Goal: Information Seeking & Learning: Learn about a topic

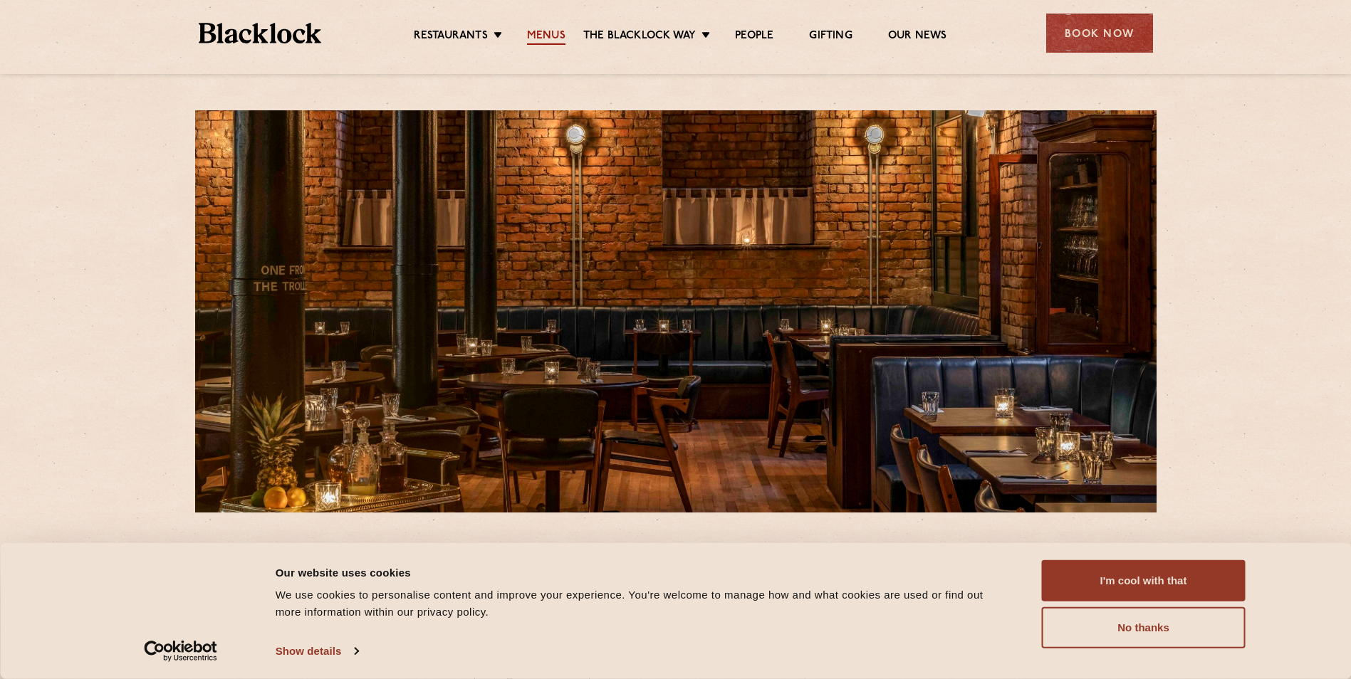
click at [542, 34] on link "Menus" at bounding box center [546, 37] width 38 height 16
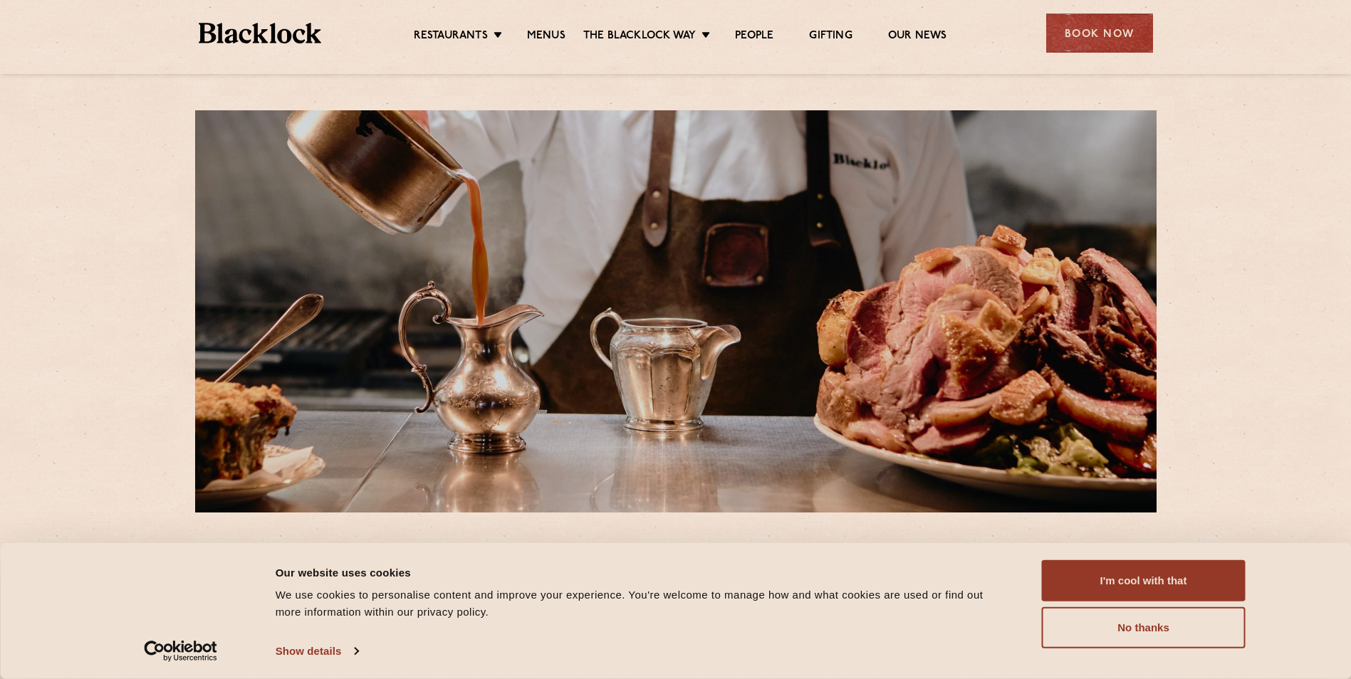
scroll to position [214, 0]
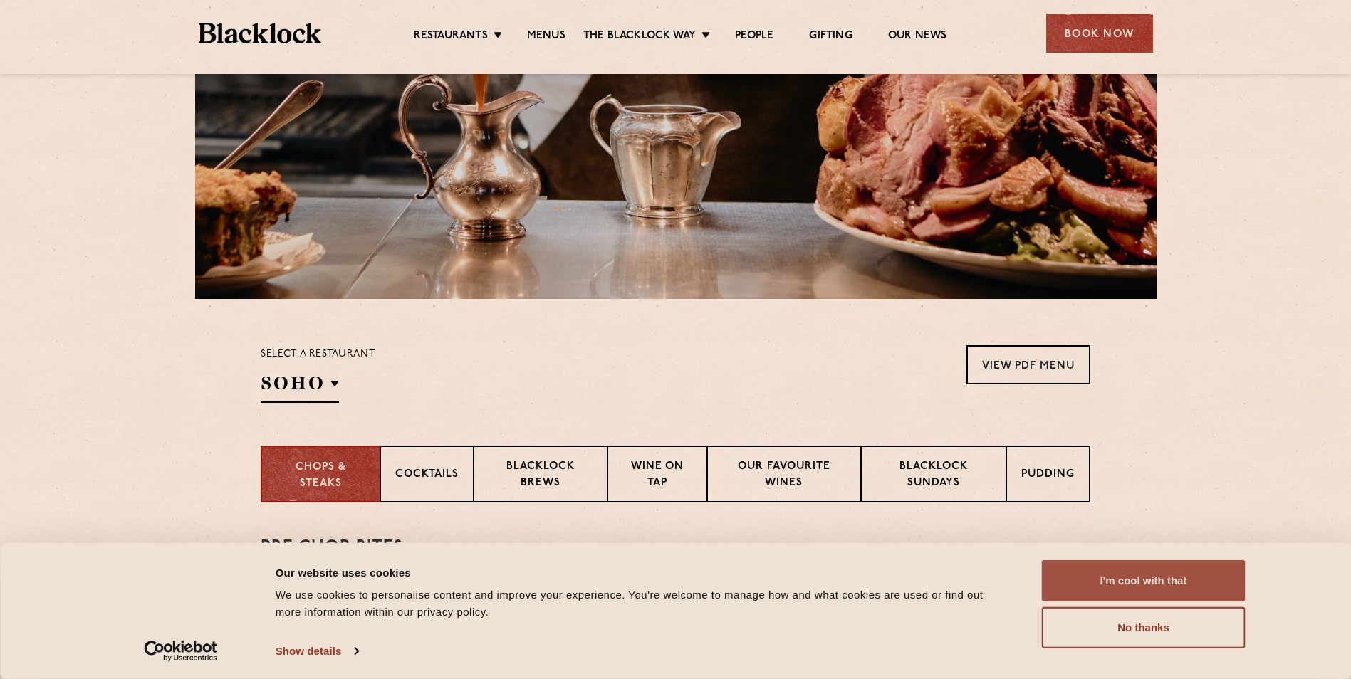
click at [1121, 593] on button "I'm cool with that" at bounding box center [1144, 580] width 204 height 41
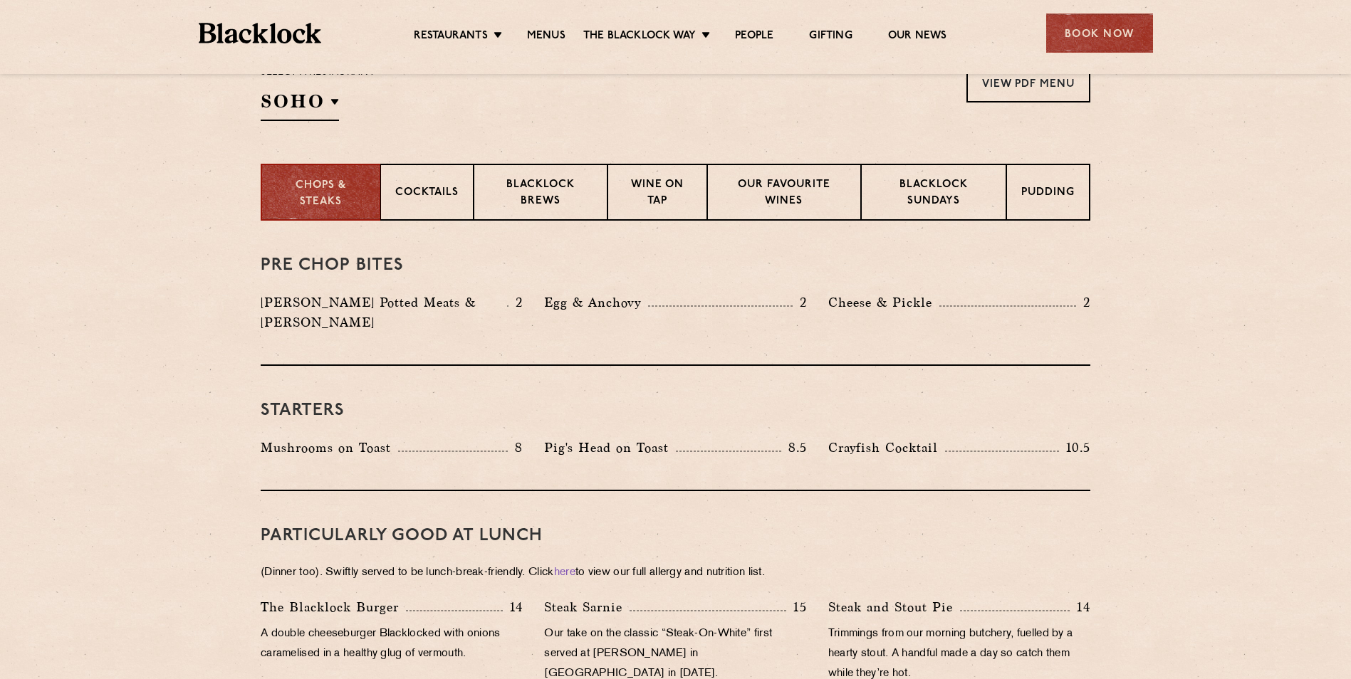
scroll to position [498, 0]
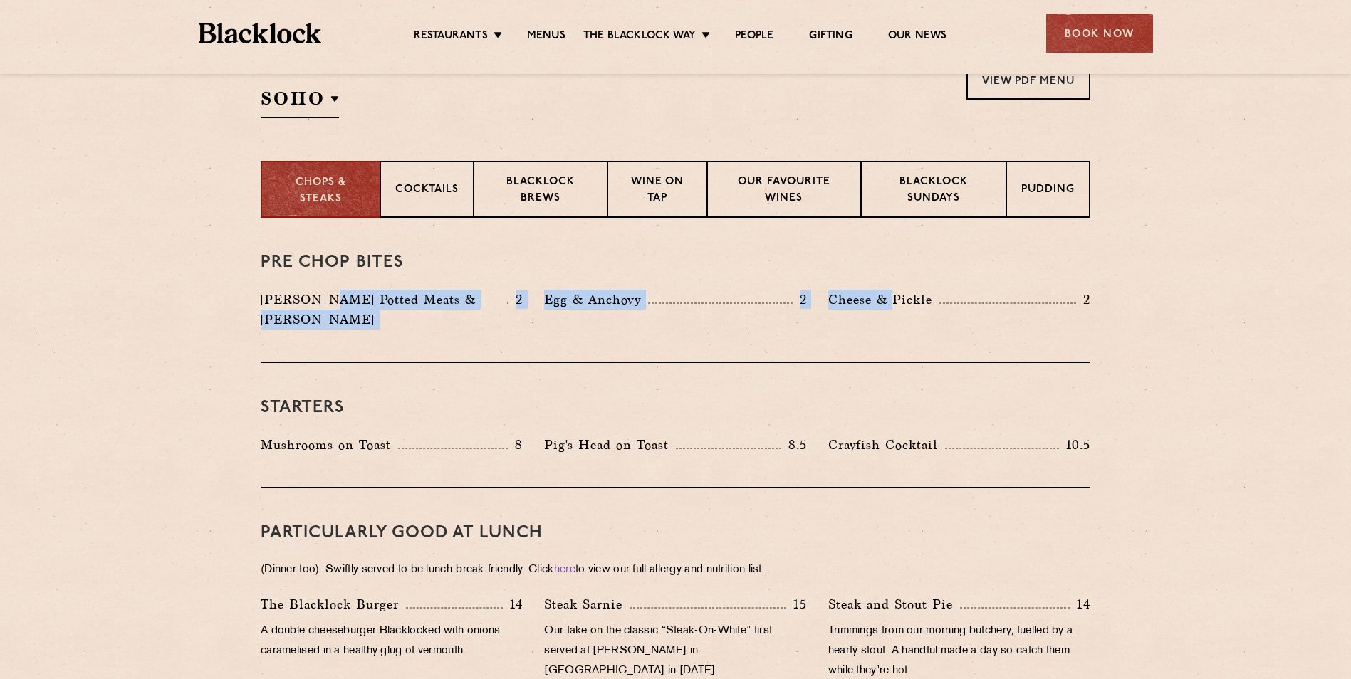
drag, startPoint x: 323, startPoint y: 274, endPoint x: 892, endPoint y: 345, distance: 572.7
click at [892, 343] on div "Pre Chop Bites [PERSON_NAME] Potted Meats & Kimchi 2 Egg & Anchovy 2 Cheese & P…" at bounding box center [676, 290] width 830 height 145
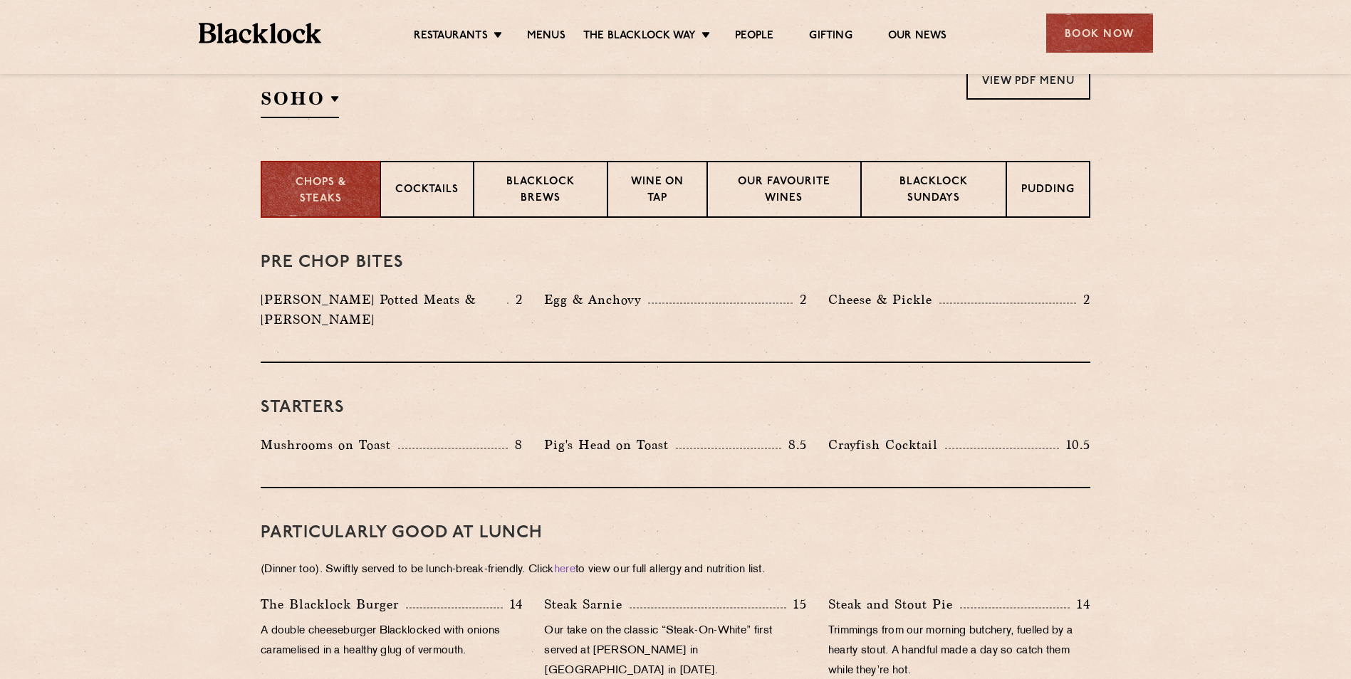
click at [867, 399] on h3 "Starters" at bounding box center [676, 408] width 830 height 19
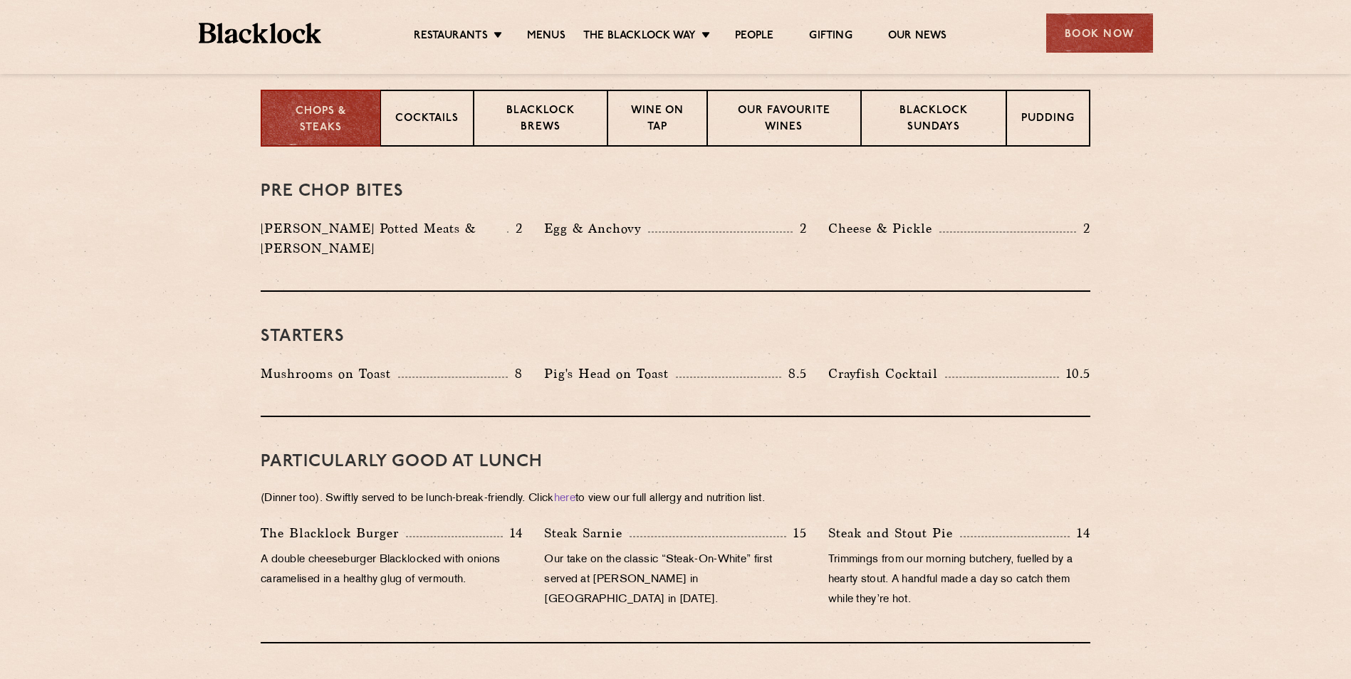
scroll to position [641, 0]
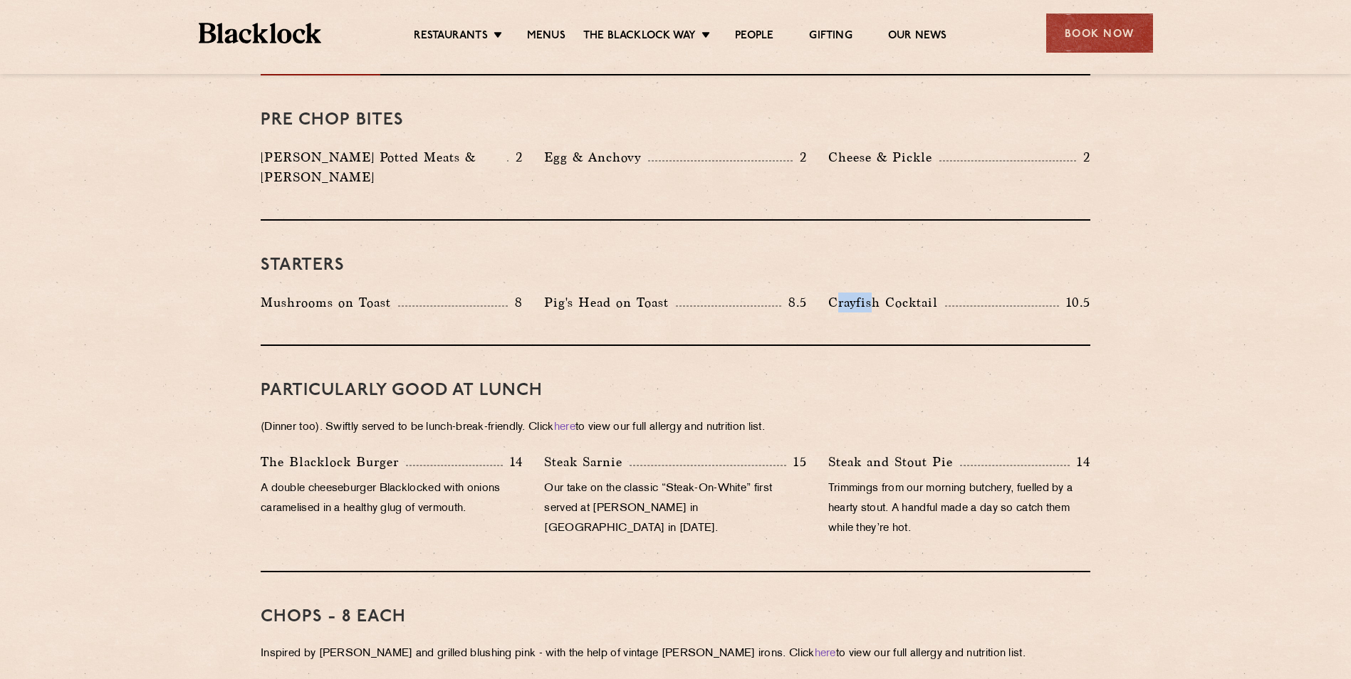
drag, startPoint x: 845, startPoint y: 284, endPoint x: 862, endPoint y: 313, distance: 33.5
click at [869, 299] on div "Crayfish Cocktail 10.5" at bounding box center [958, 306] width 283 height 27
click at [846, 323] on div "Starters Mushrooms on Toast 8 Pig's Head on Toast 8.5 Crayfish Cocktail 10.5" at bounding box center [676, 283] width 830 height 125
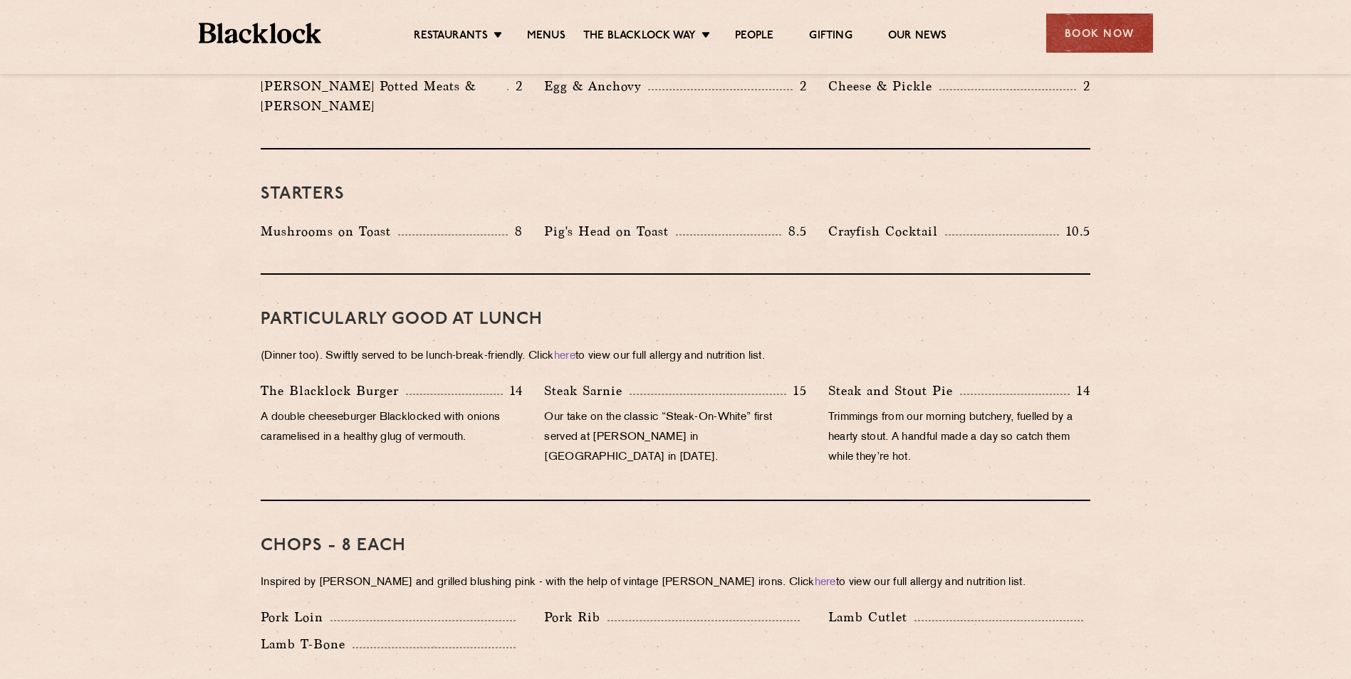
scroll to position [783, 0]
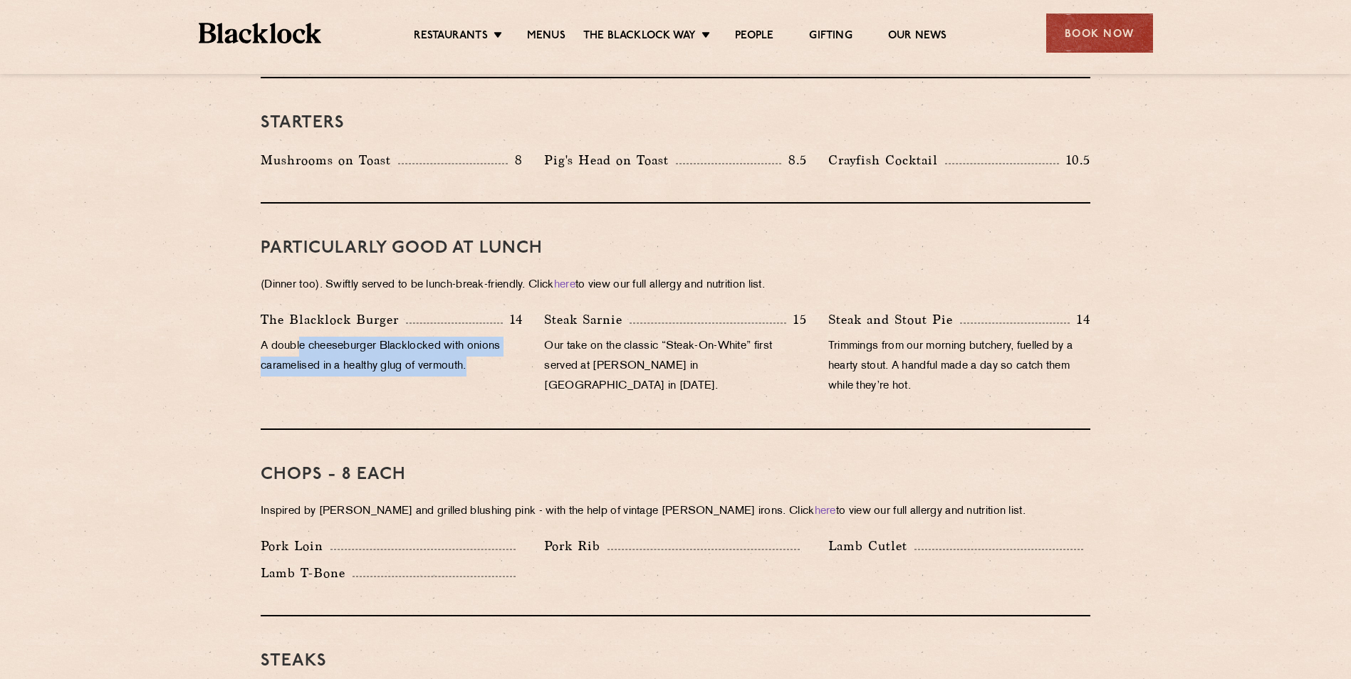
drag, startPoint x: 490, startPoint y: 347, endPoint x: 300, endPoint y: 323, distance: 191.6
click at [300, 337] on p "A double cheeseburger Blacklocked with onions caramelised in a healthy glug of …" at bounding box center [392, 357] width 262 height 40
click at [305, 365] on div "The [PERSON_NAME] Burger 14 A double cheeseburger Blacklocked with onions caram…" at bounding box center [391, 357] width 283 height 94
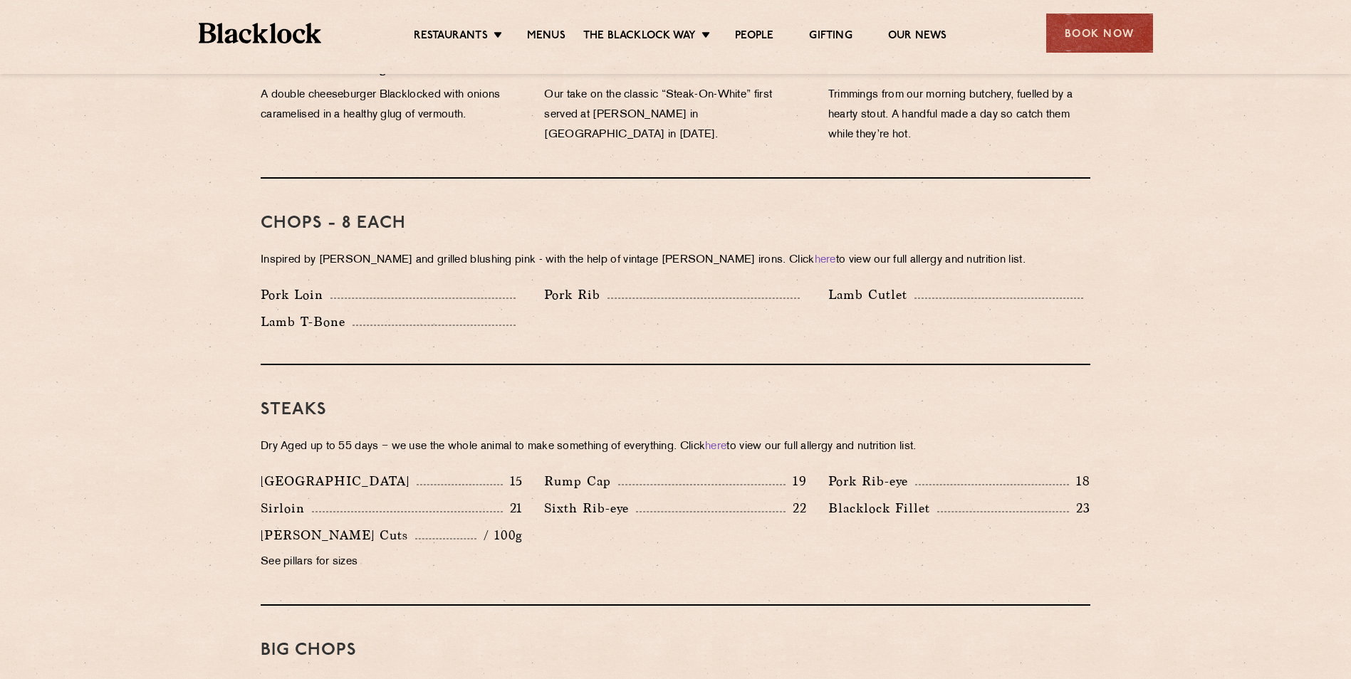
scroll to position [1068, 0]
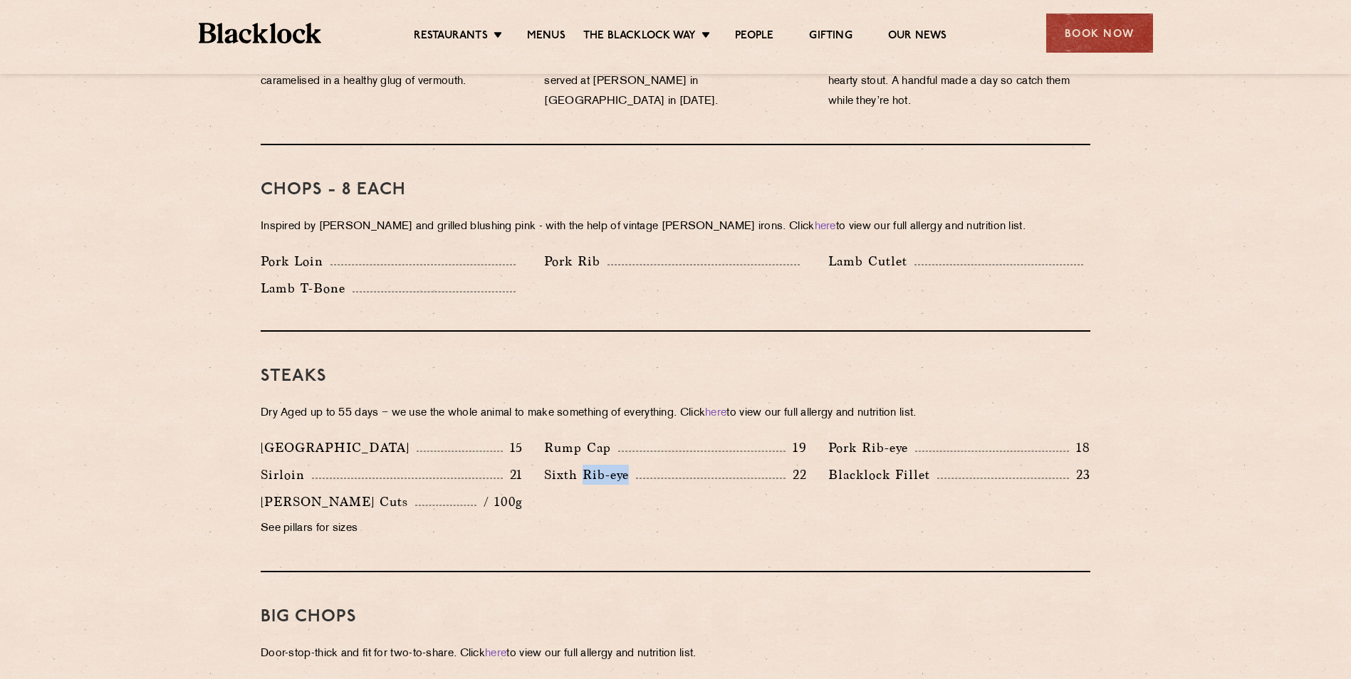
drag, startPoint x: 662, startPoint y: 466, endPoint x: 576, endPoint y: 476, distance: 86.0
click at [578, 476] on div "Denver 15 Rump Cap 19 Pork Rib-eye 18 Sirloin 21 Sixth Rib-eye 22 [PERSON_NAME]…" at bounding box center [675, 492] width 851 height 108
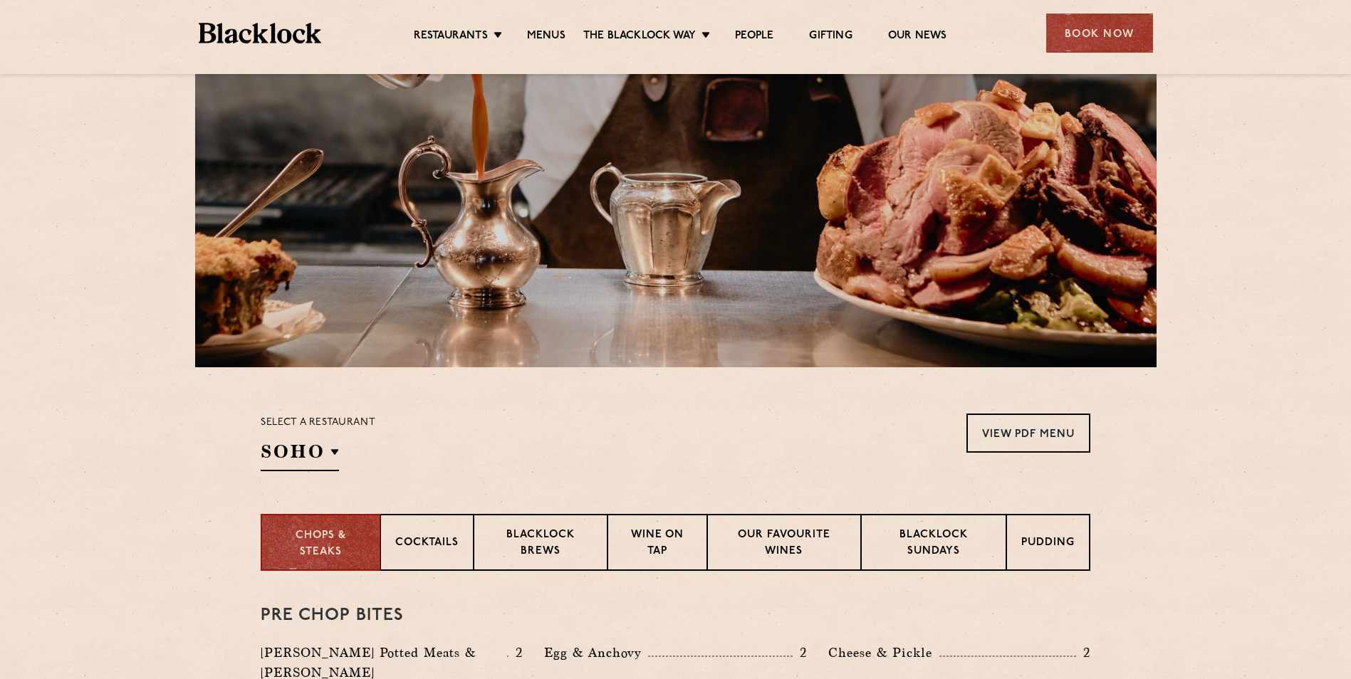
scroll to position [142, 0]
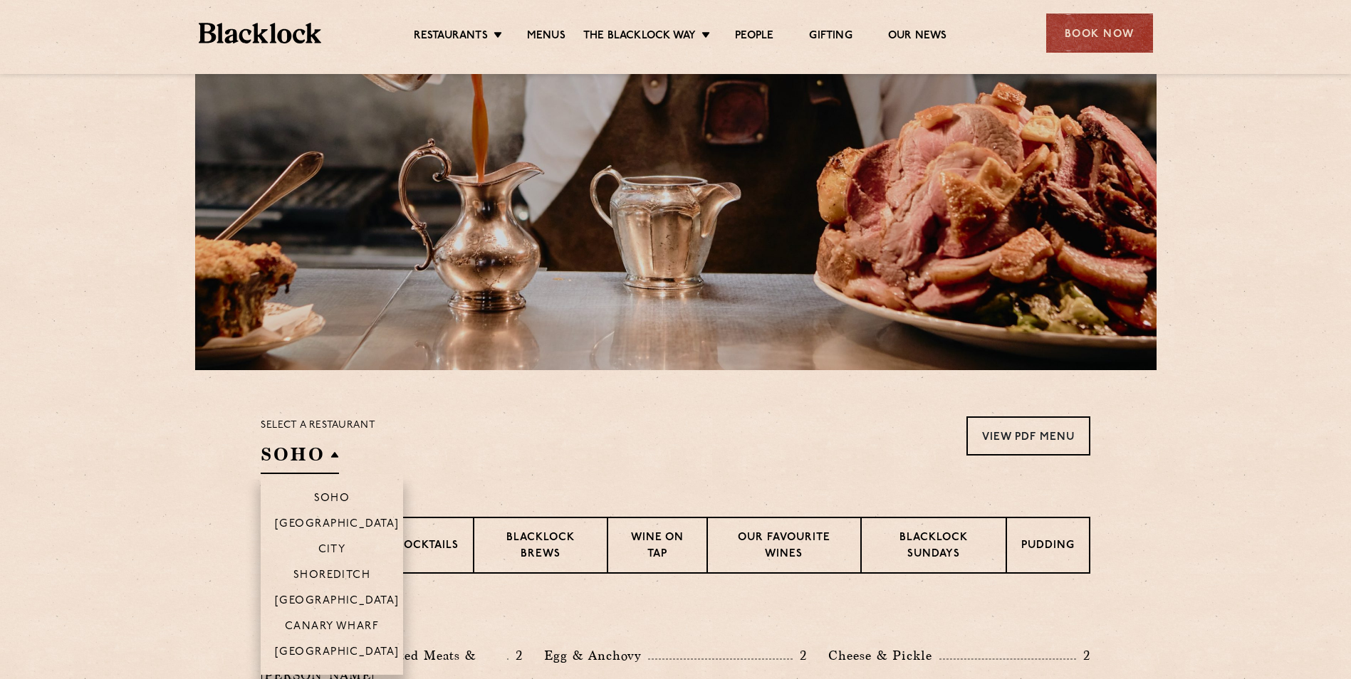
click at [272, 449] on h2 "SOHO" at bounding box center [300, 458] width 78 height 32
click at [352, 645] on li "[GEOGRAPHIC_DATA]" at bounding box center [332, 657] width 142 height 36
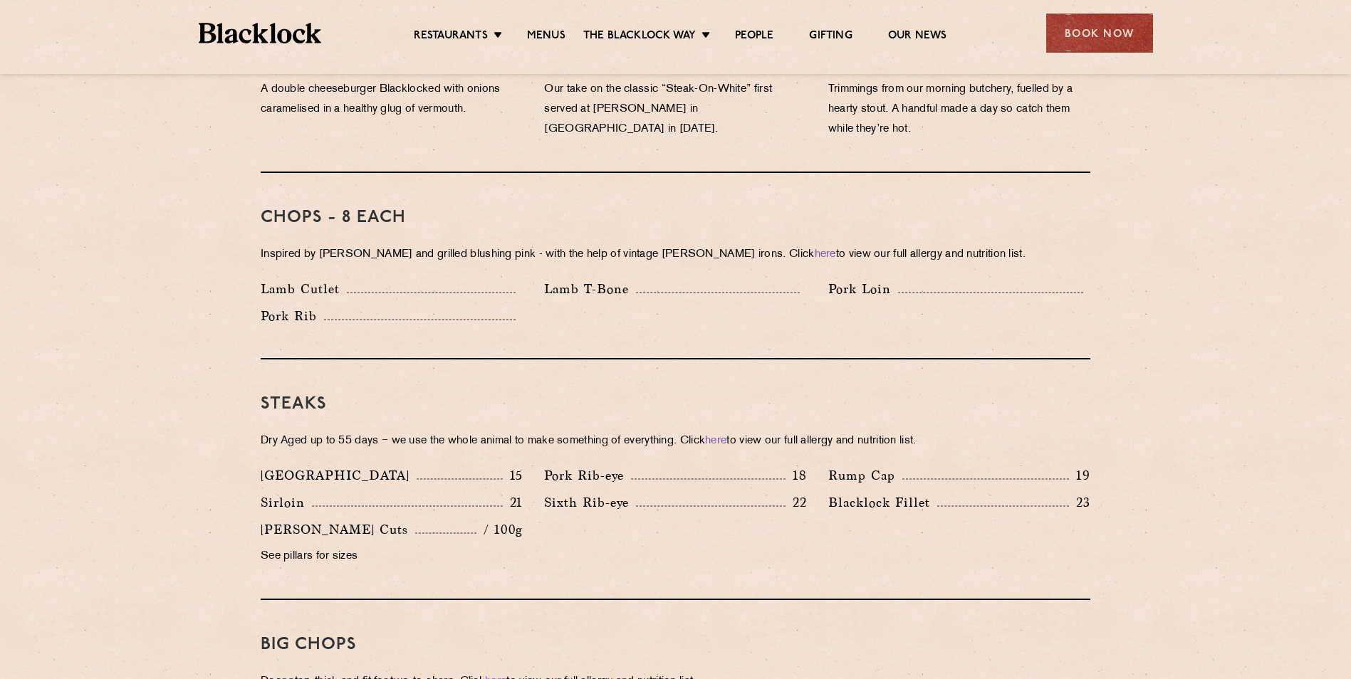
scroll to position [1068, 0]
click at [726, 435] on link "here" at bounding box center [715, 440] width 21 height 11
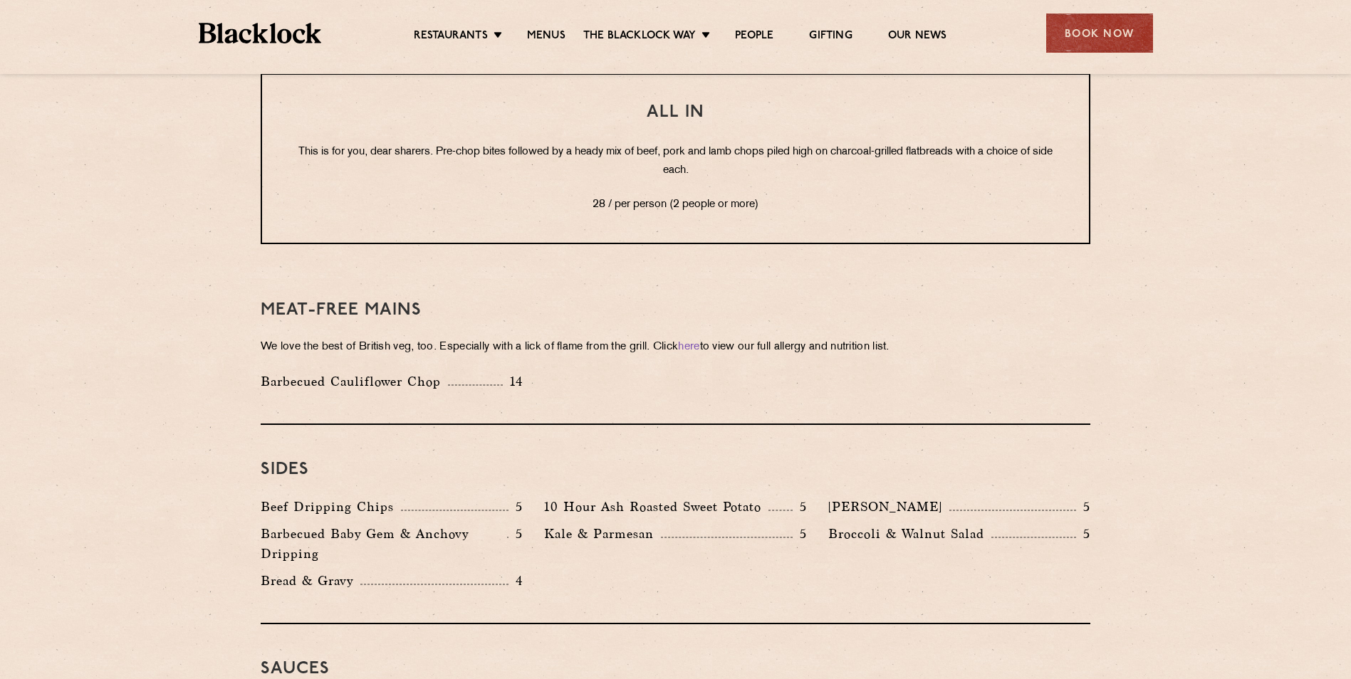
scroll to position [2065, 0]
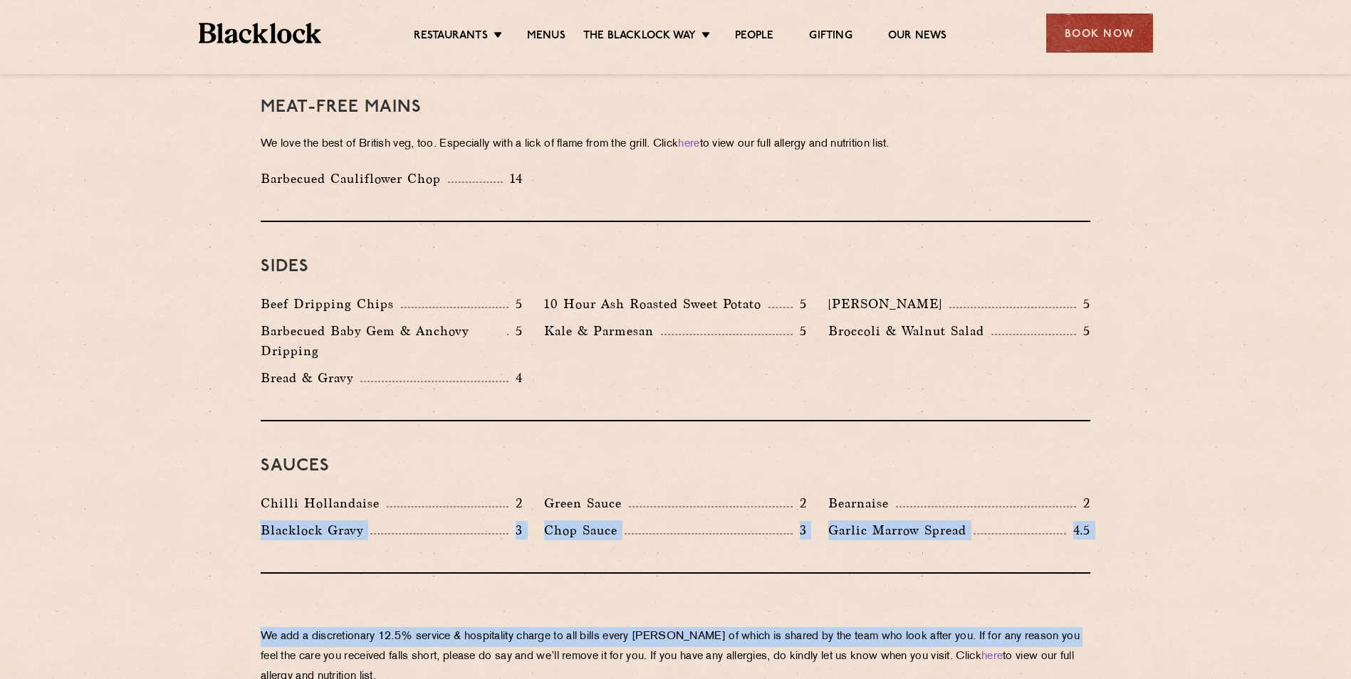
drag, startPoint x: 1250, startPoint y: 545, endPoint x: 1230, endPoint y: 448, distance: 99.0
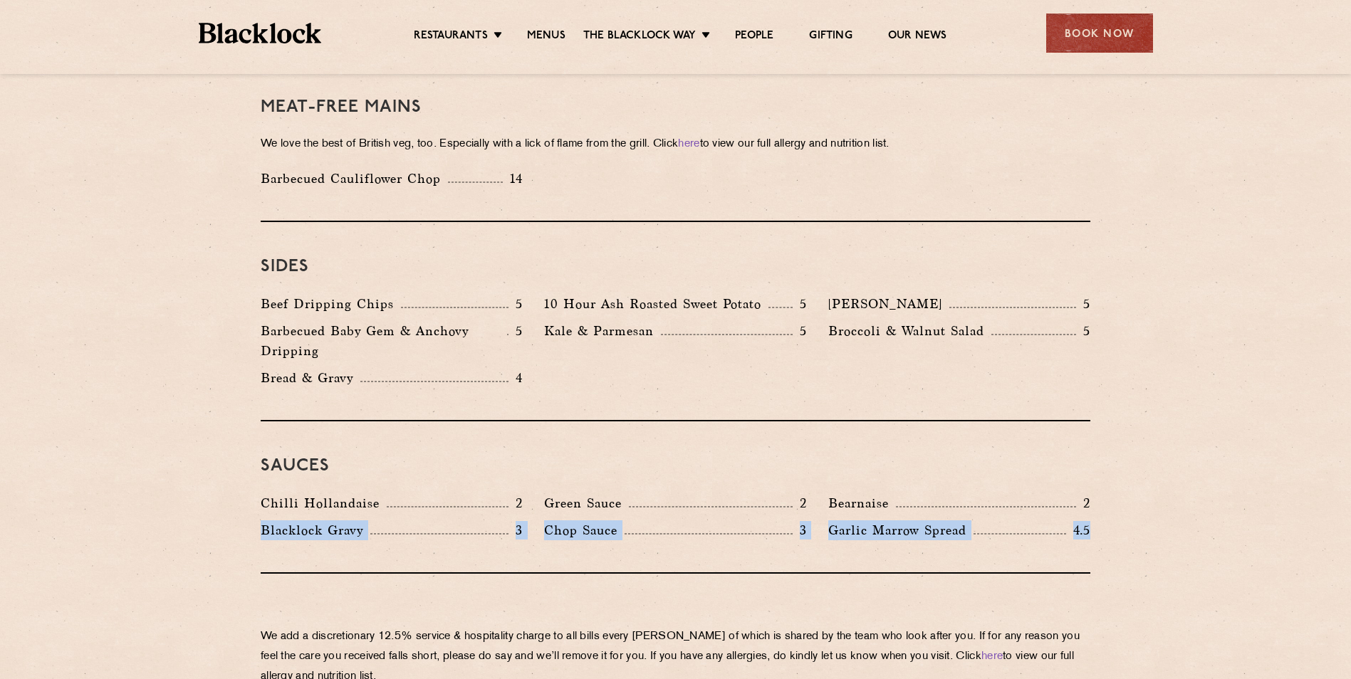
drag, startPoint x: 1158, startPoint y: 507, endPoint x: 1162, endPoint y: 432, distance: 75.6
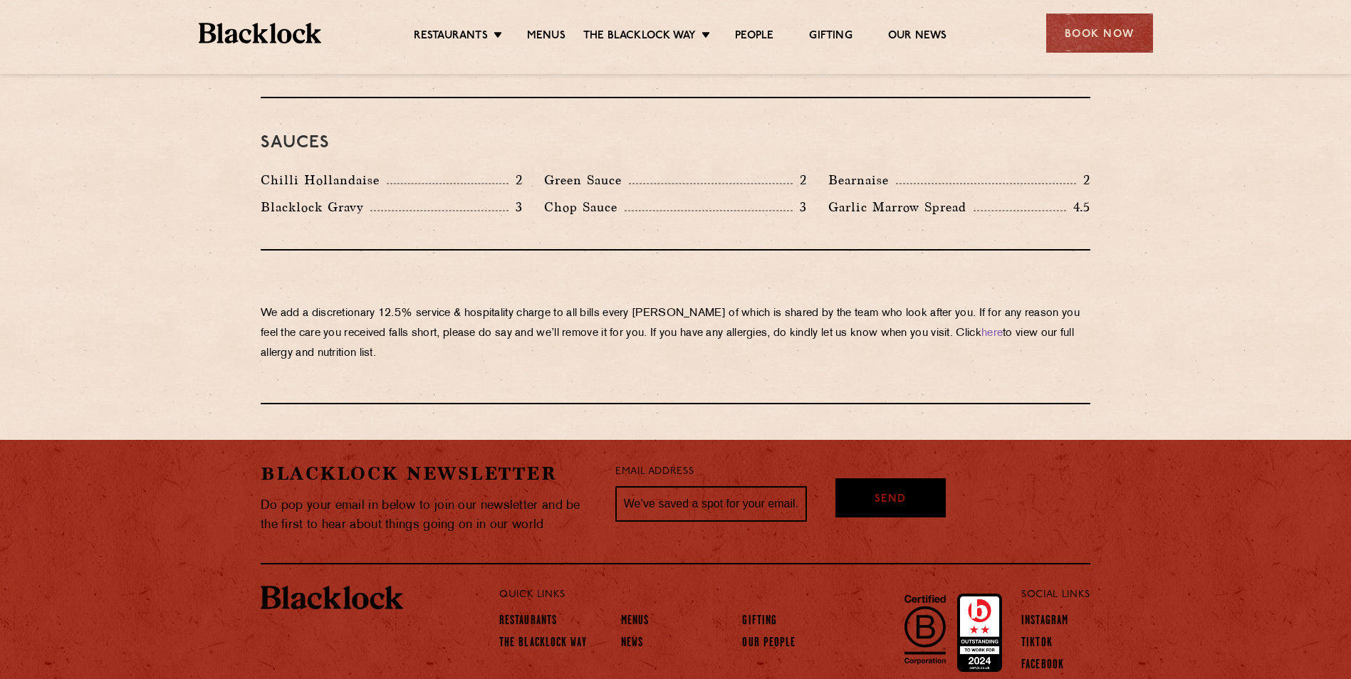
scroll to position [2418, 0]
